Goal: Information Seeking & Learning: Learn about a topic

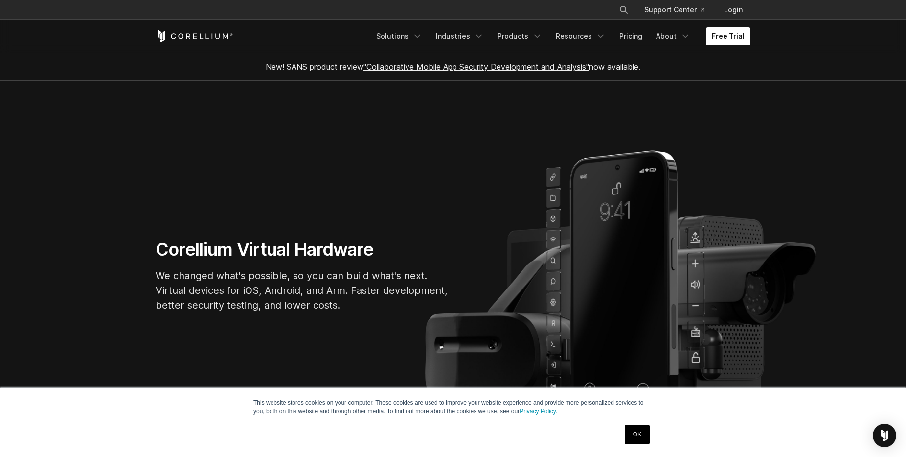
click at [85, 142] on section "Corellium Virtual Hardware We changed what's possible, so you can build what's …" at bounding box center [453, 279] width 906 height 397
click at [406, 288] on p "We changed what's possible, so you can build what's next. Virtual devices for i…" at bounding box center [303, 290] width 294 height 44
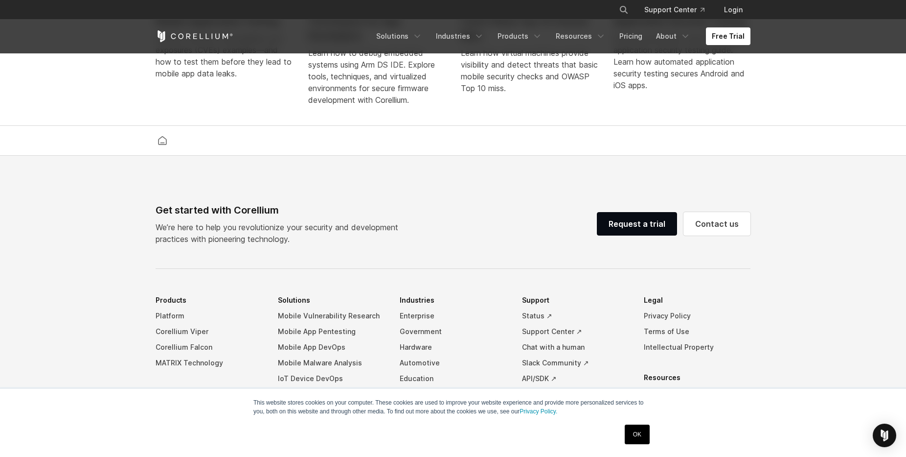
scroll to position [2298, 0]
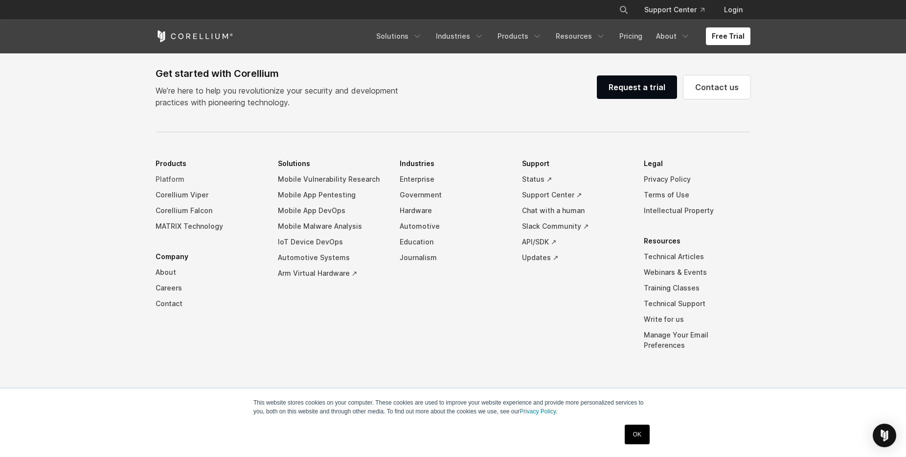
click at [181, 186] on link "Platform" at bounding box center [209, 179] width 107 height 16
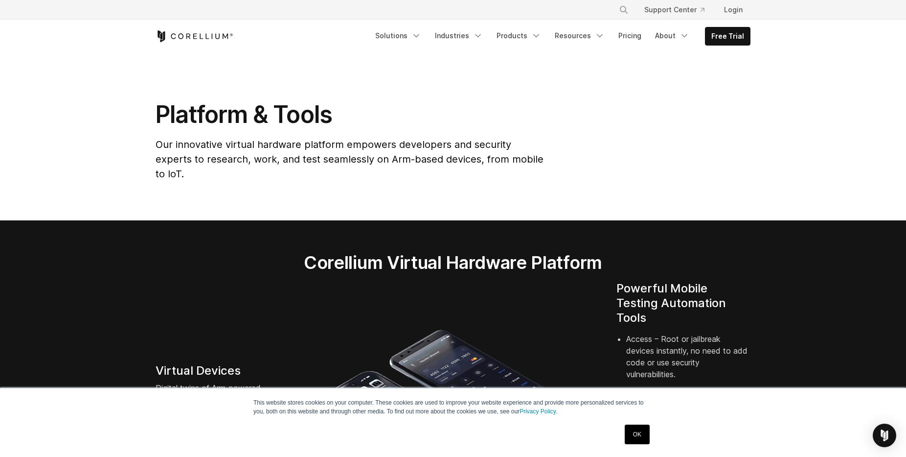
click at [639, 425] on link "OK" at bounding box center [637, 434] width 25 height 20
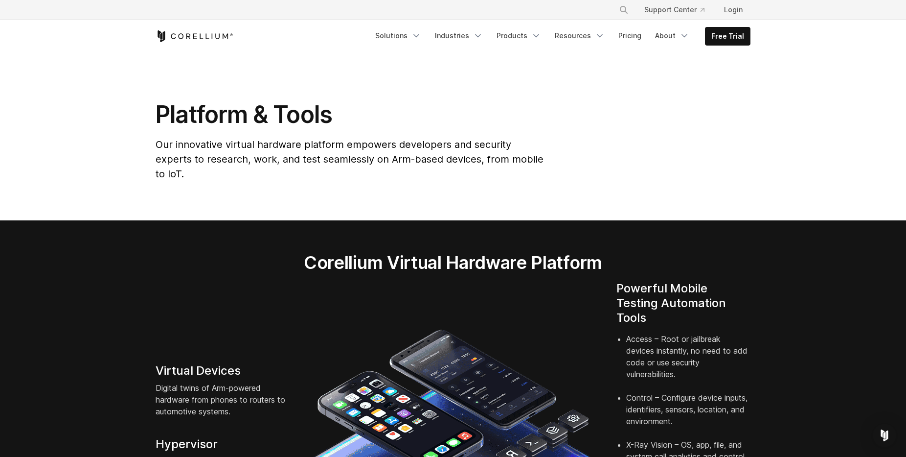
click at [874, 95] on section "Platform & Tools Our innovative virtual hardware platform empowers developers a…" at bounding box center [453, 136] width 906 height 167
click at [561, 139] on div "Platform & Tools Our innovative virtual hardware platform empowers developers a…" at bounding box center [453, 144] width 615 height 89
